Goal: Obtain resource: Download file/media

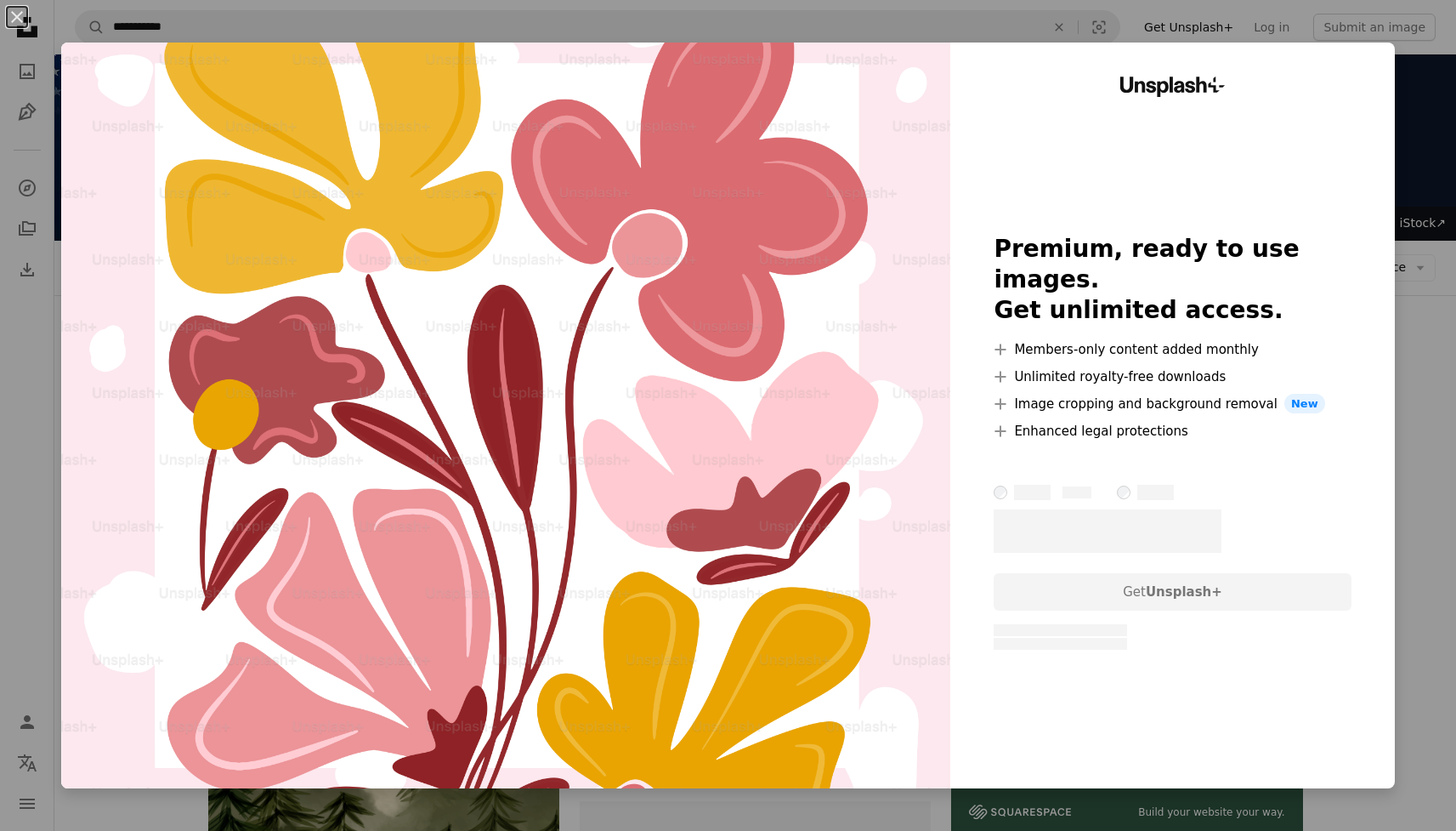
scroll to position [641, 0]
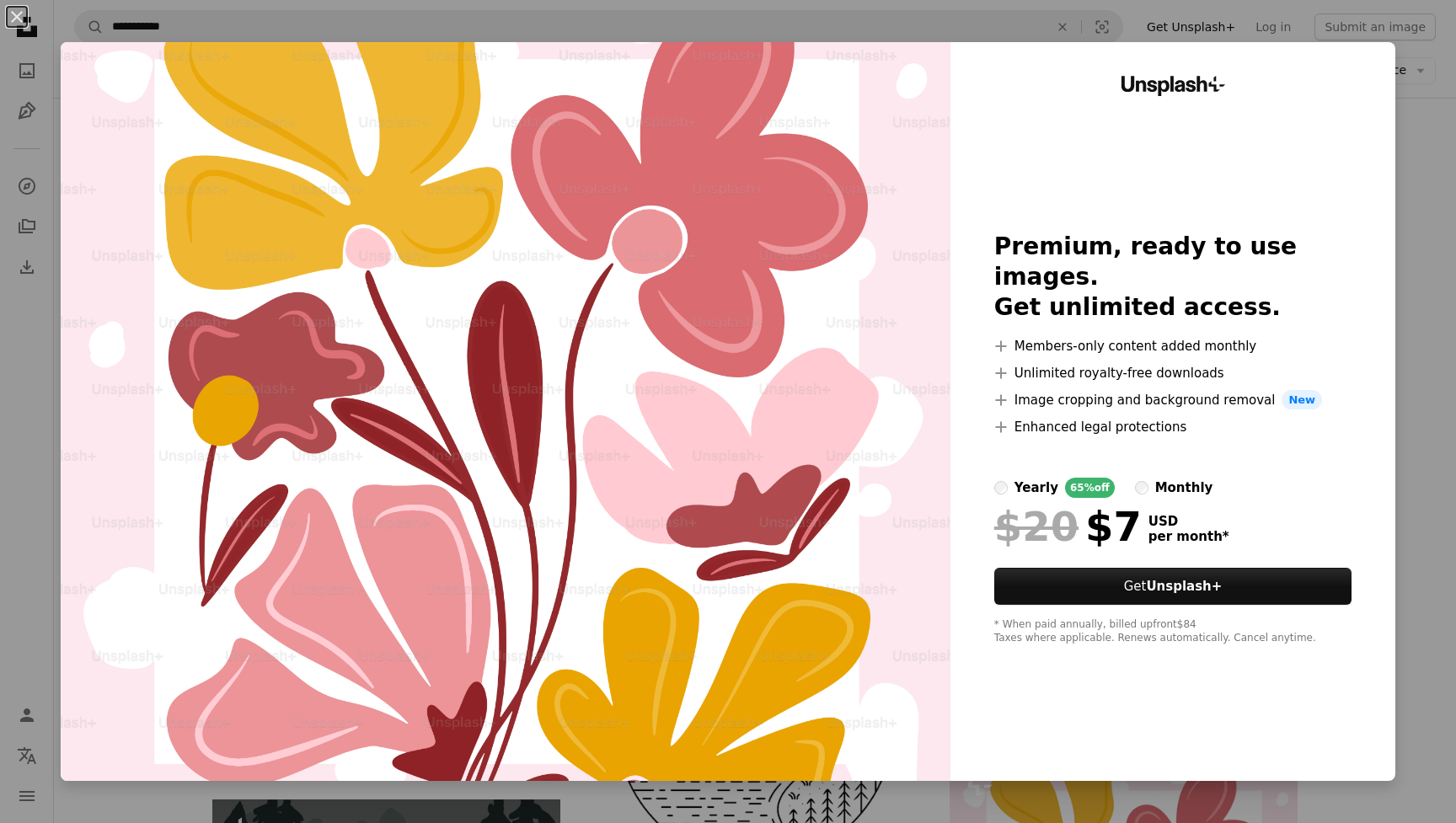
click at [24, 478] on div "An X shape Unsplash+ Premium, ready to use images. Get unlimited access. A plus…" at bounding box center [728, 411] width 1456 height 823
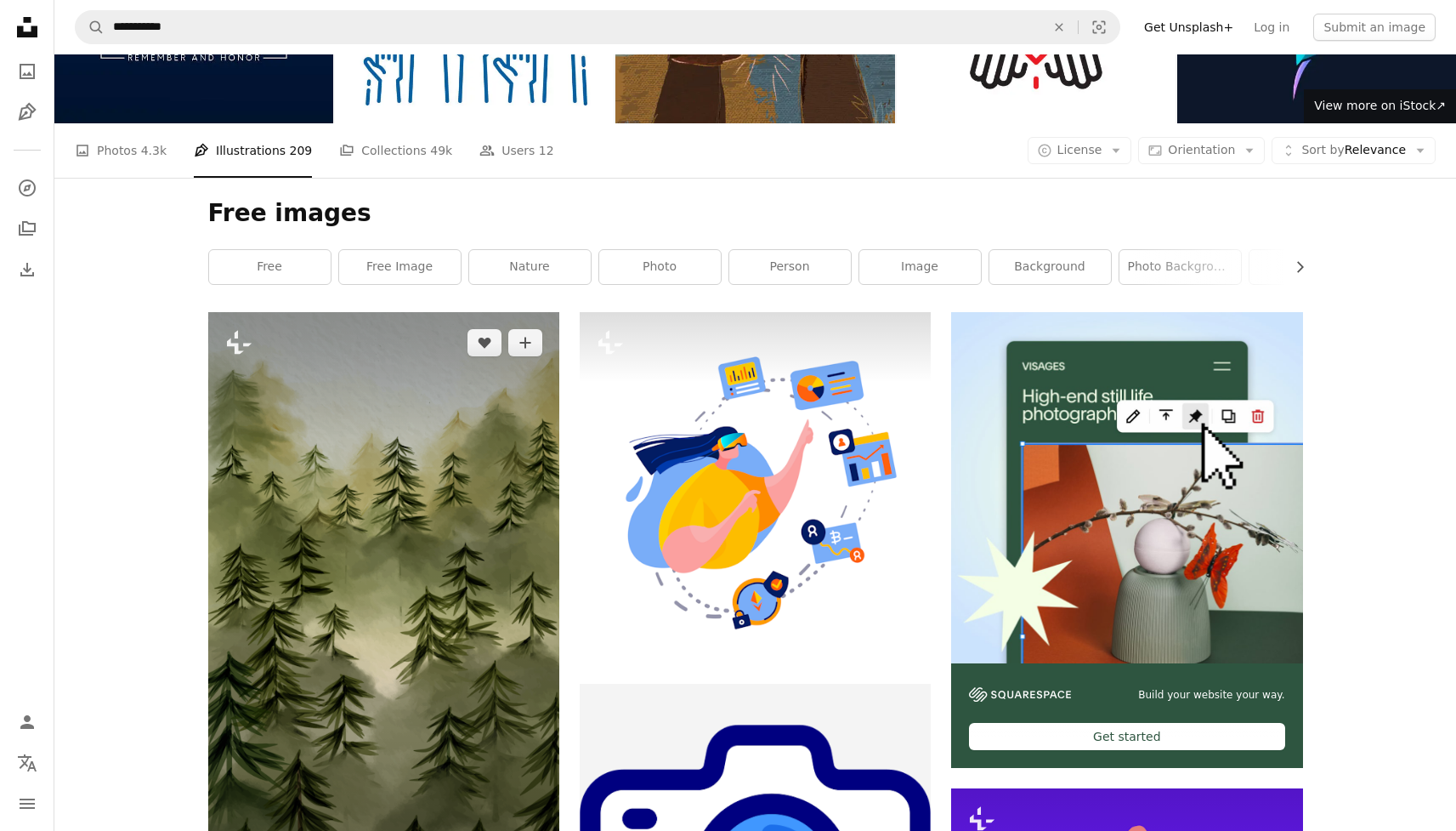
scroll to position [213, 0]
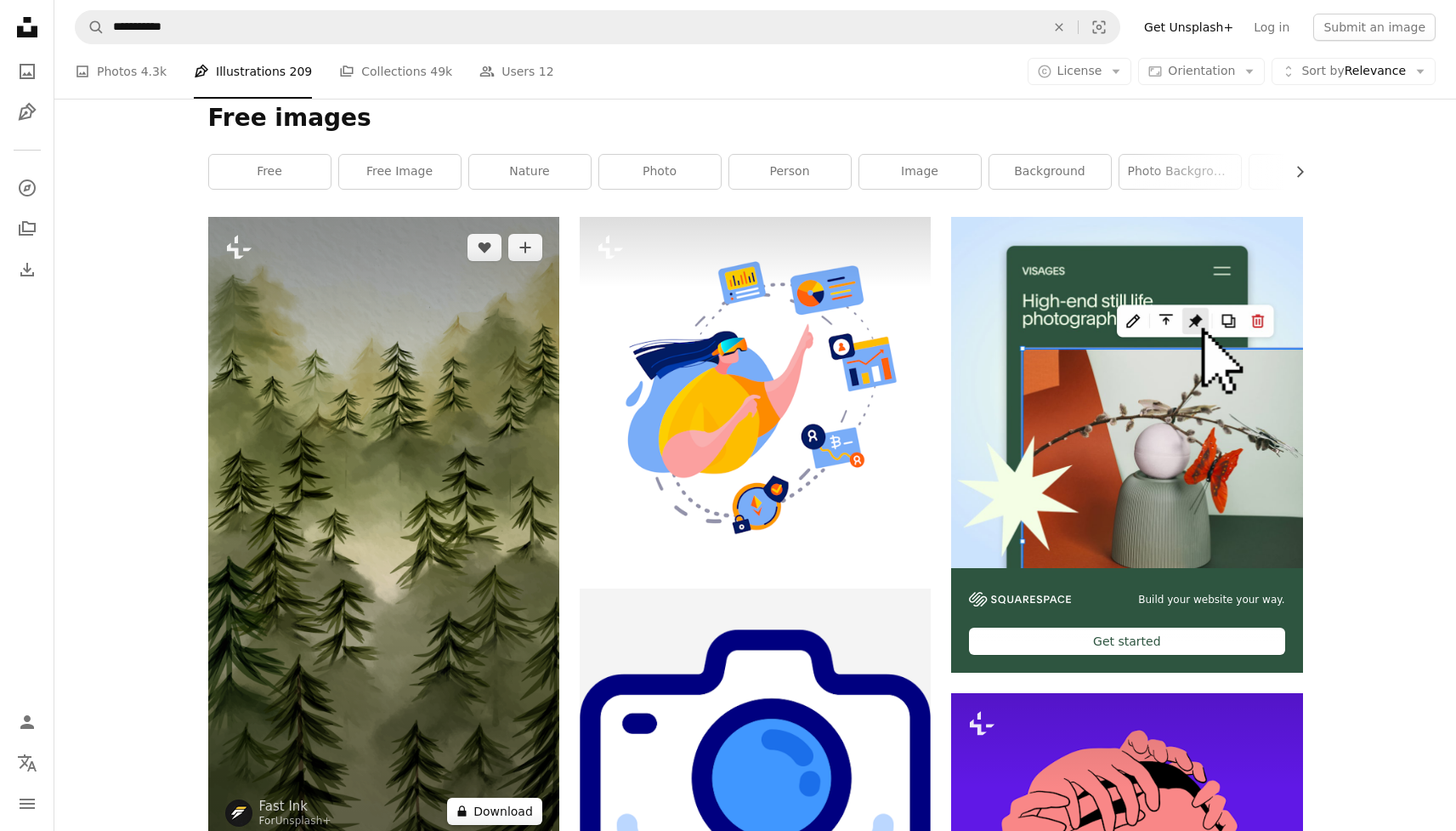
click at [497, 798] on button "A lock Download" at bounding box center [495, 812] width 96 height 28
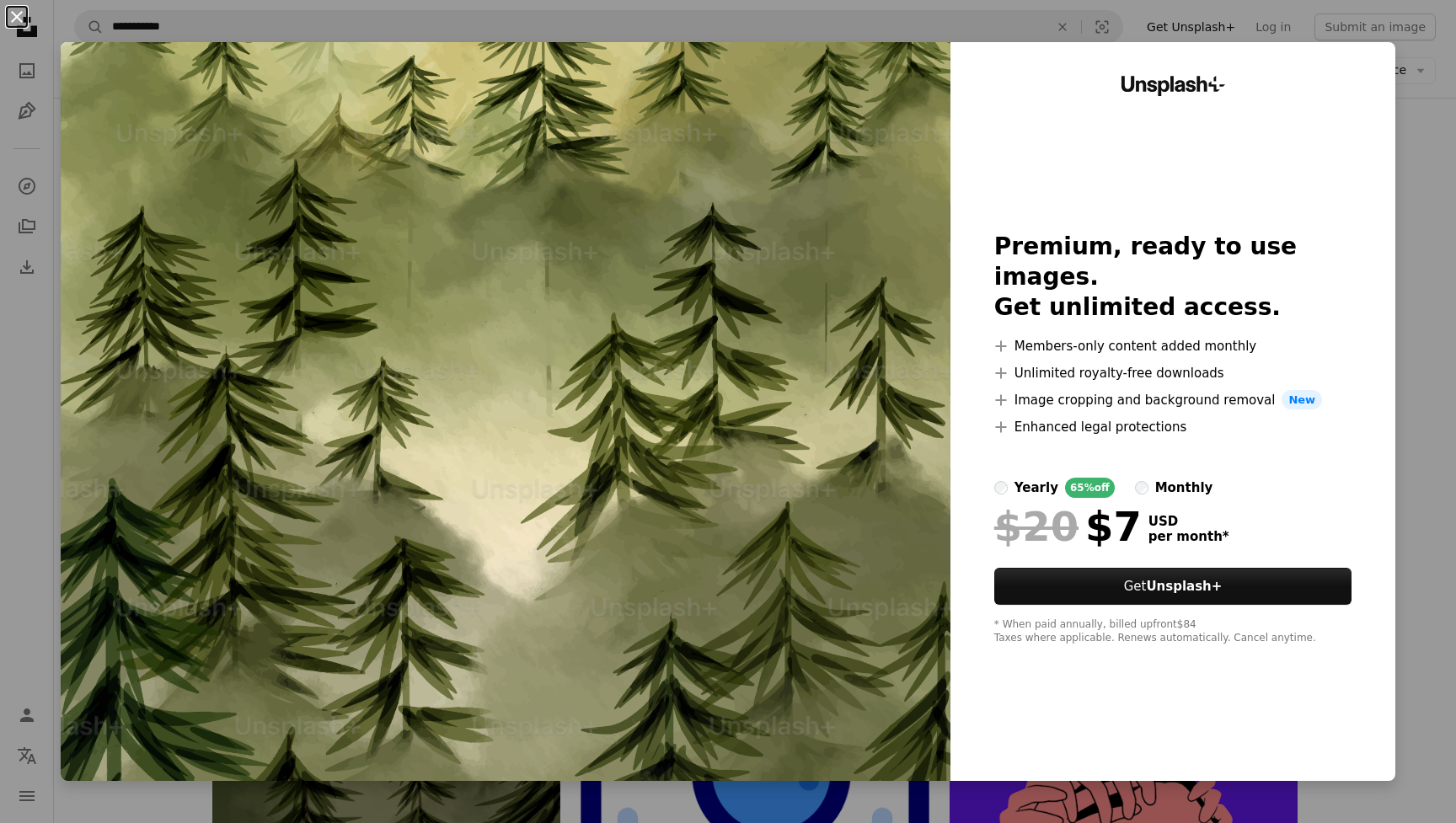
click at [20, 17] on button "An X shape" at bounding box center [16, 16] width 20 height 20
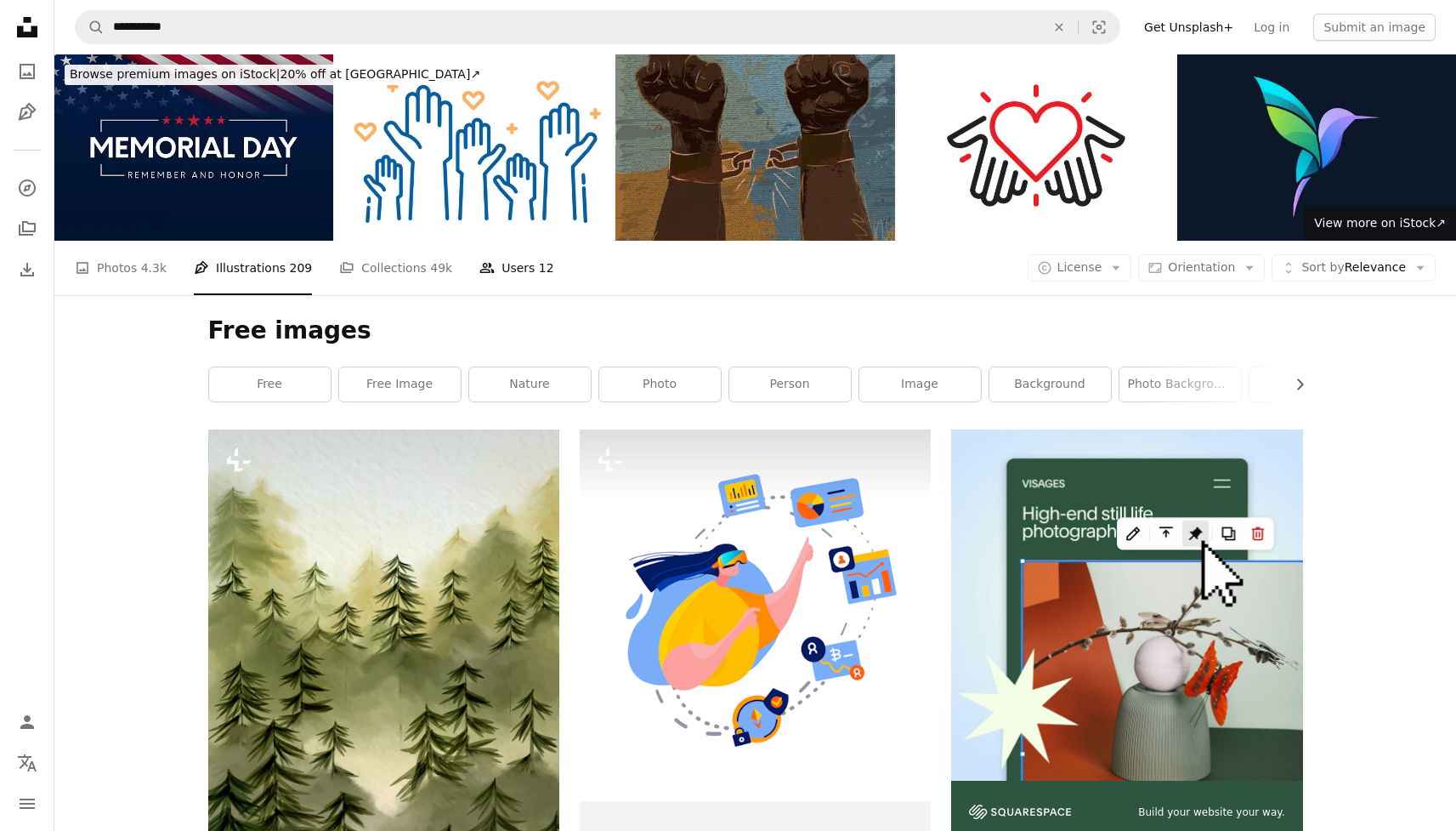
click at [512, 241] on link "People Users 12" at bounding box center [516, 268] width 75 height 54
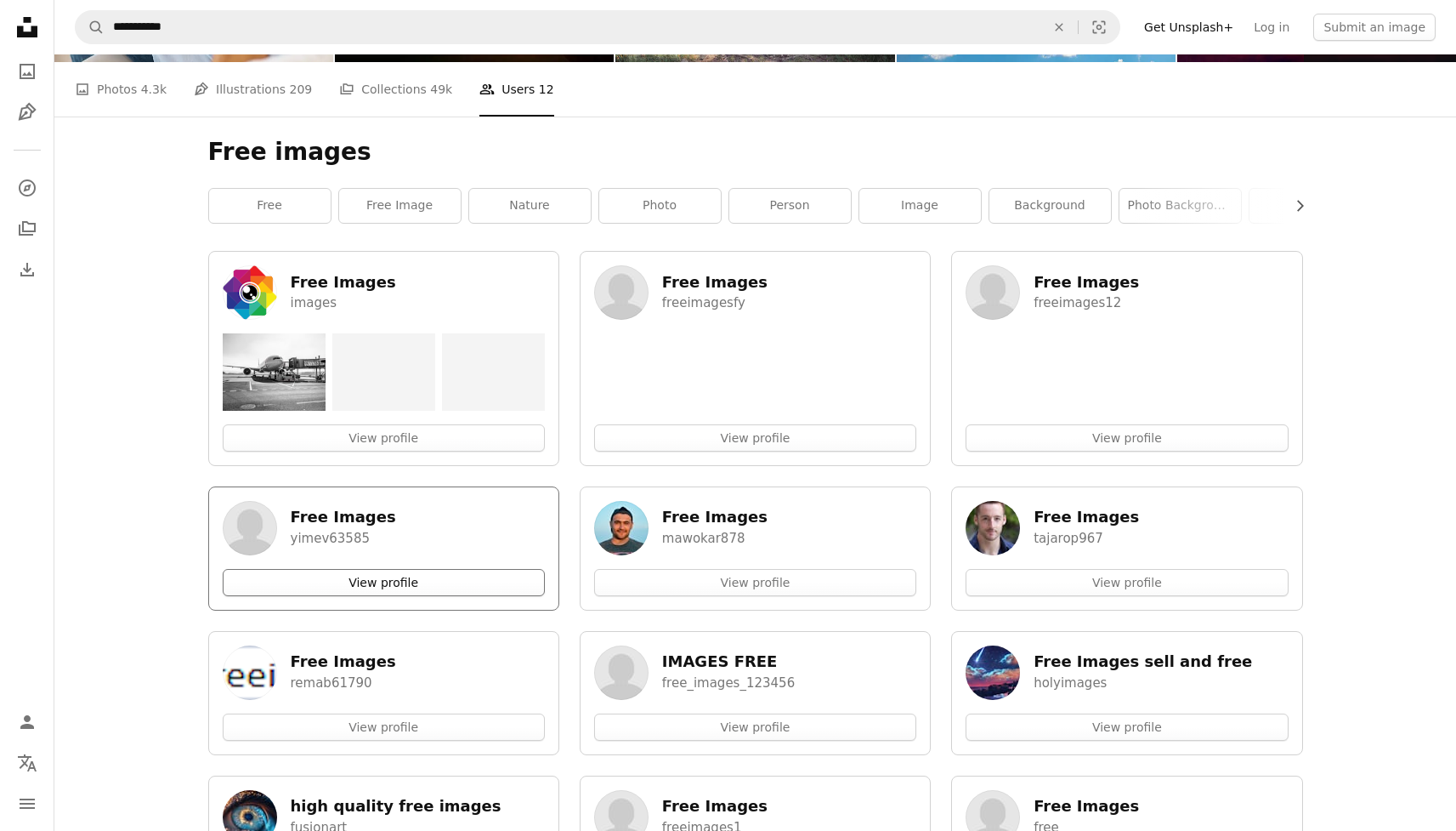
scroll to position [195, 0]
